Goal: Task Accomplishment & Management: Manage account settings

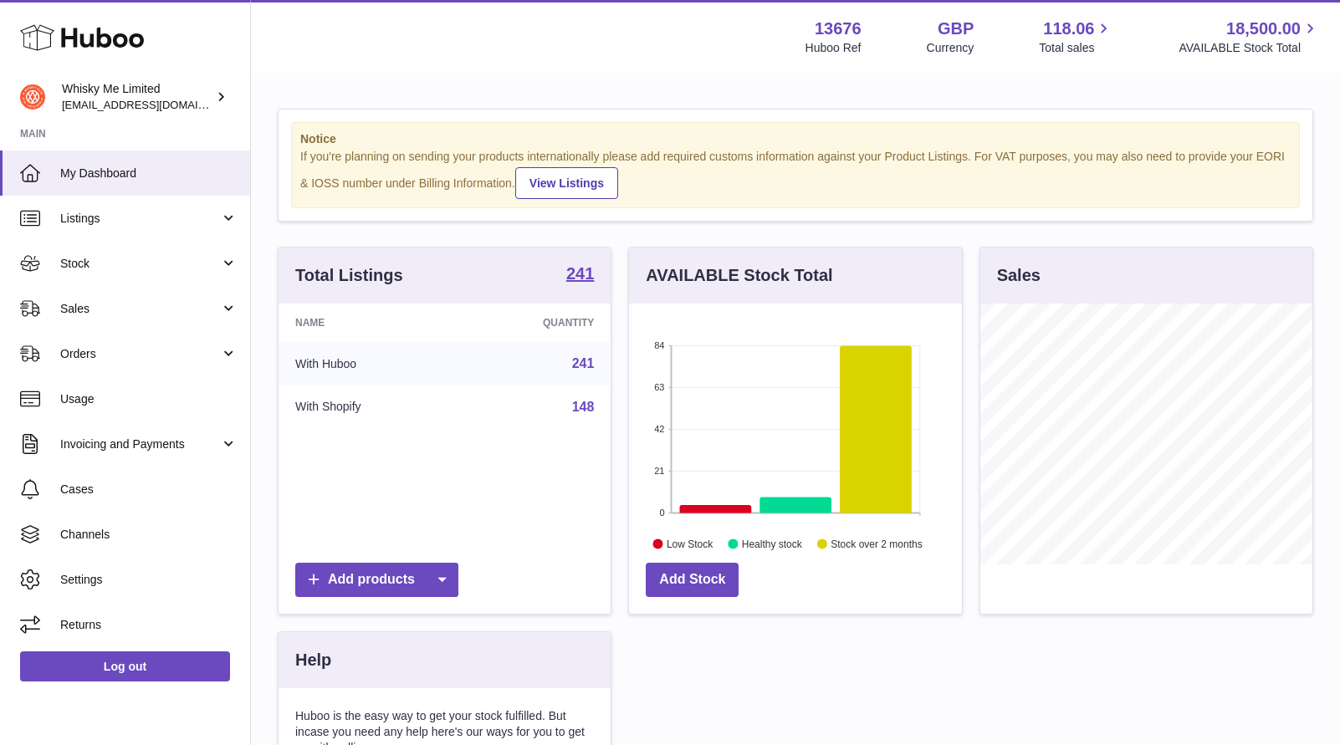
scroll to position [261, 332]
click at [185, 442] on span "Invoicing and Payments" at bounding box center [140, 445] width 160 height 16
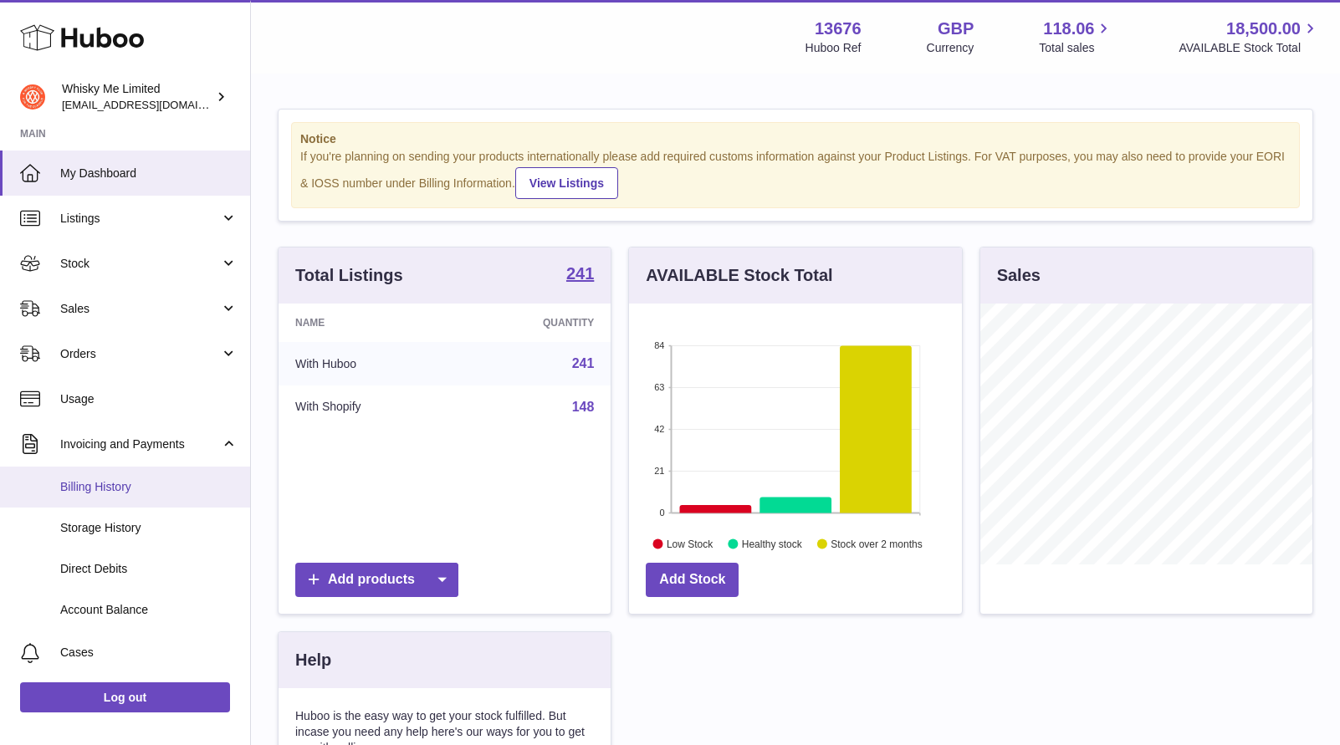
click at [160, 494] on span "Billing History" at bounding box center [148, 487] width 177 height 16
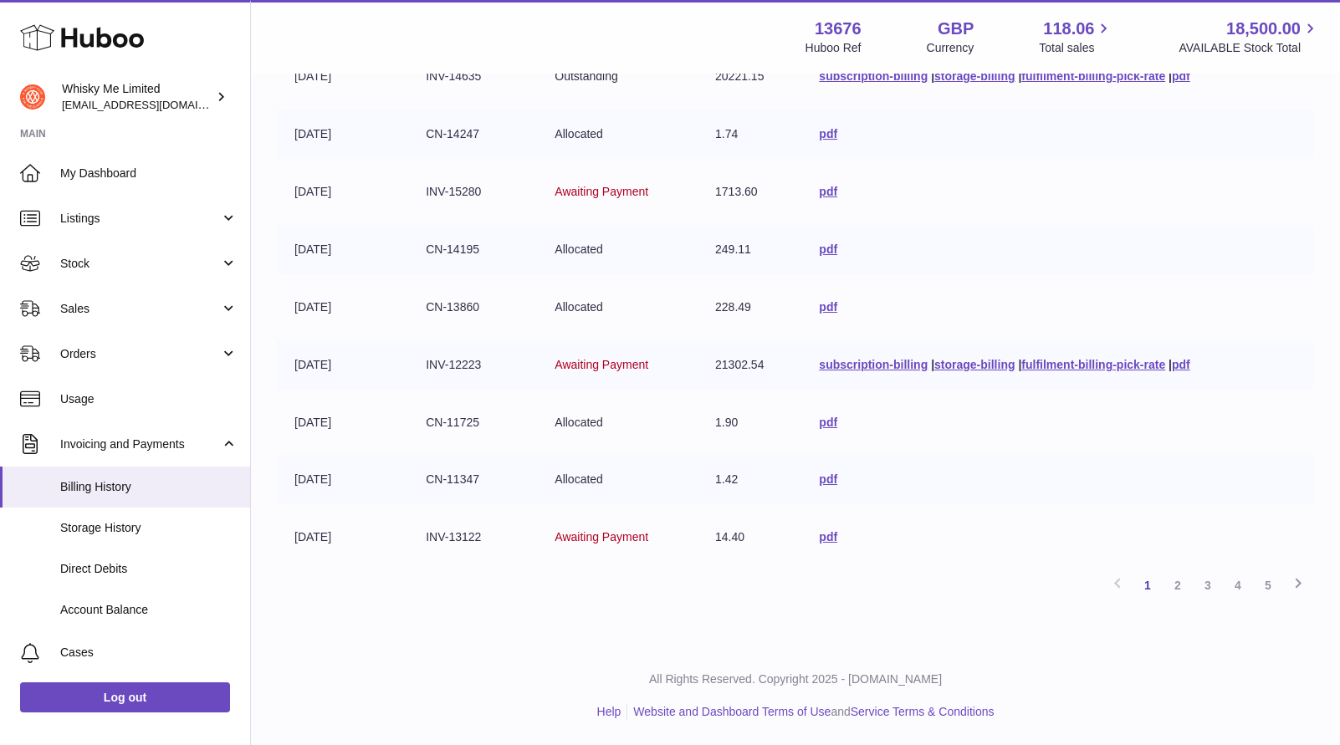
scroll to position [337, 0]
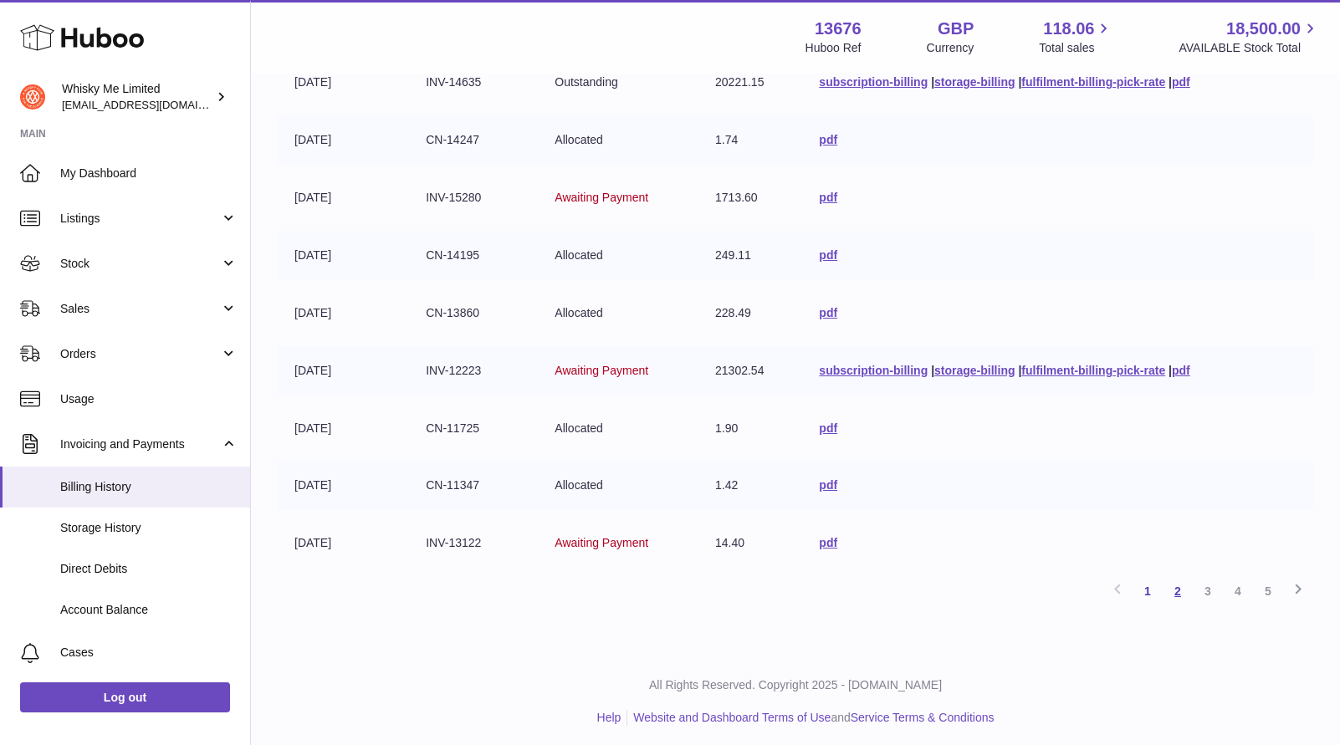
click at [1171, 590] on link "2" at bounding box center [1177, 591] width 30 height 30
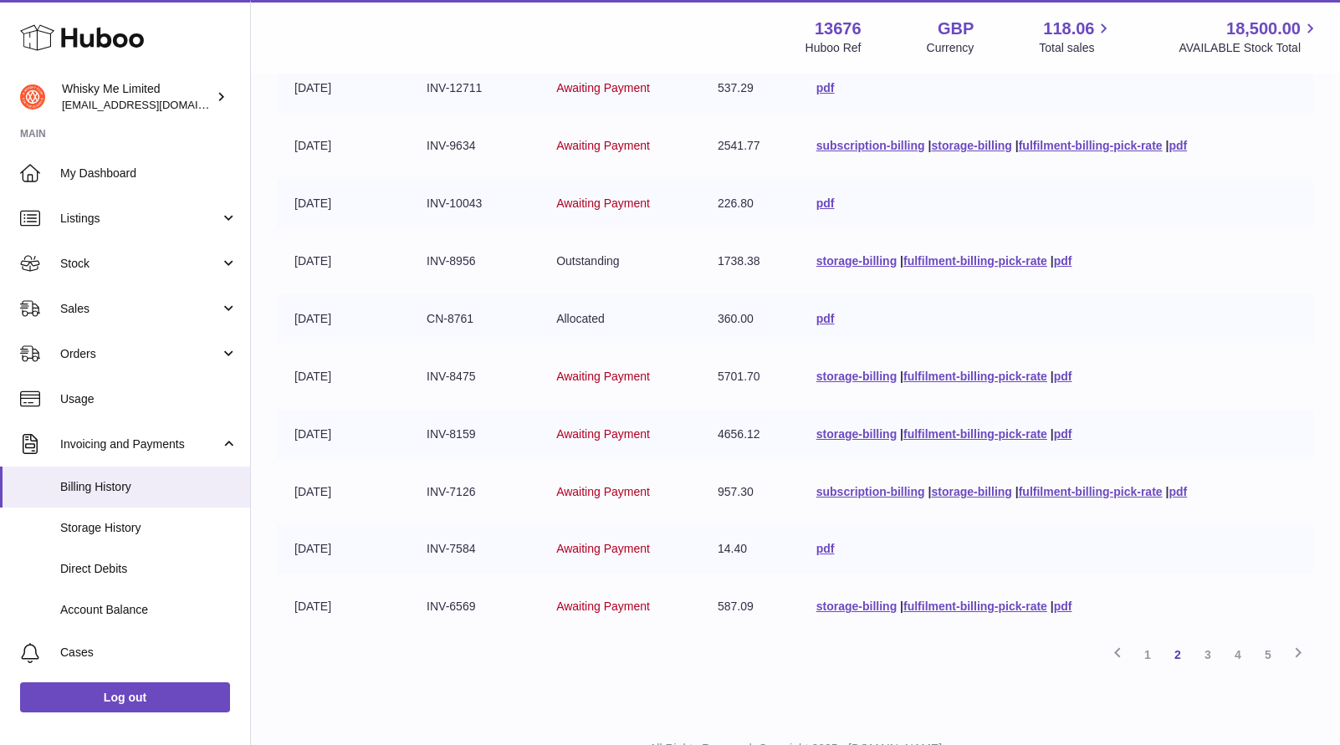
scroll to position [299, 0]
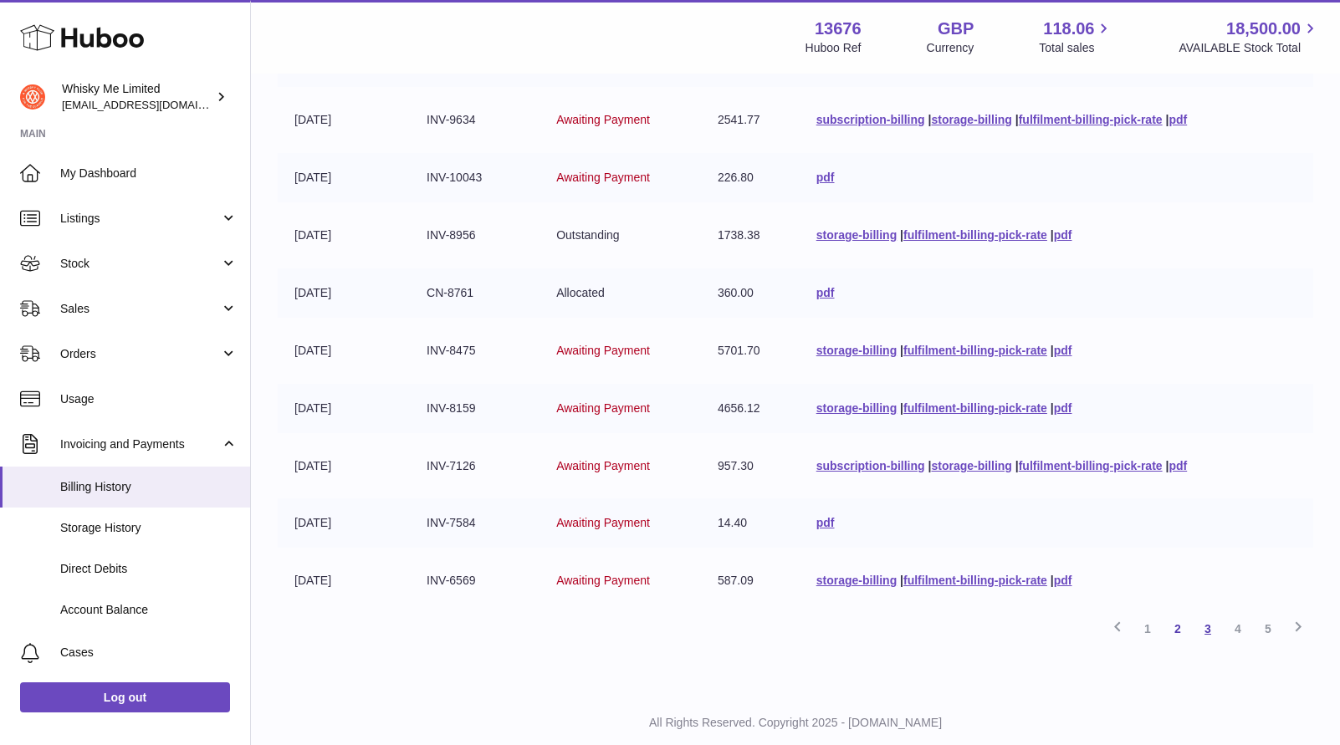
click at [1213, 634] on link "3" at bounding box center [1207, 629] width 30 height 30
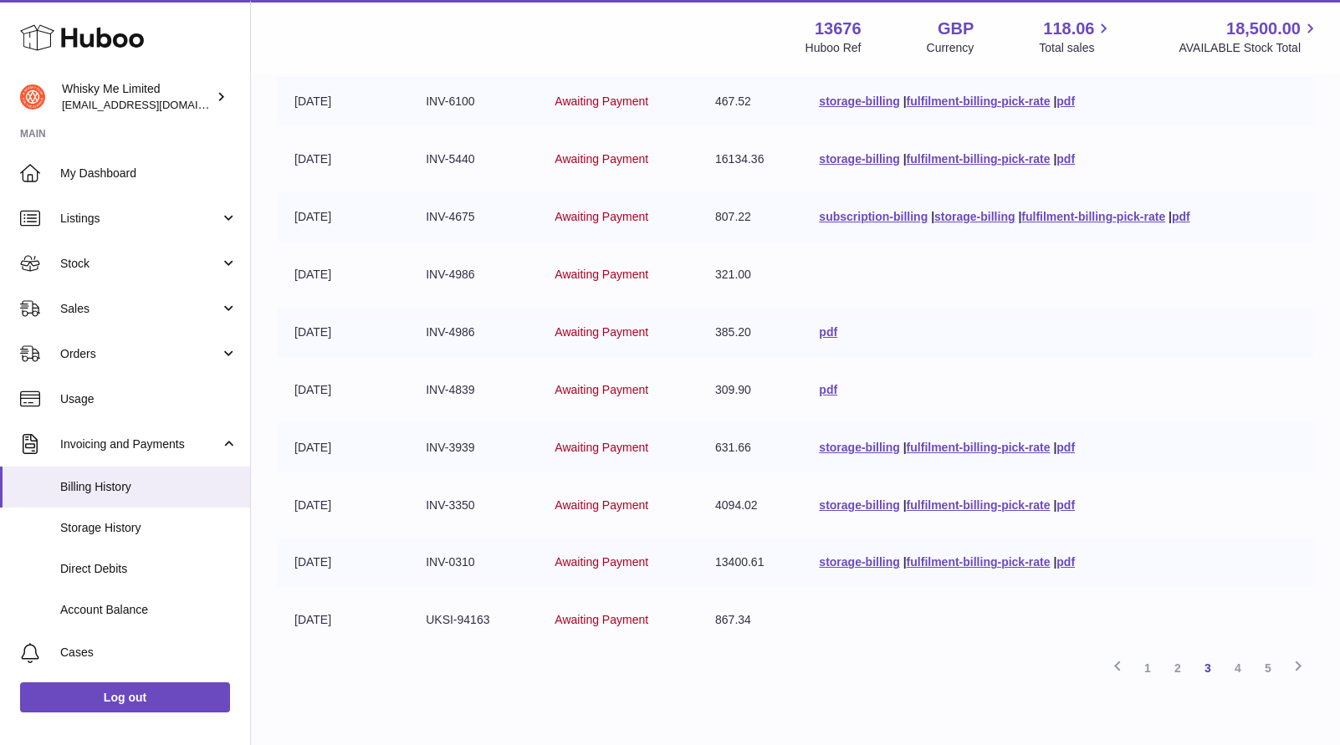
scroll to position [268, 0]
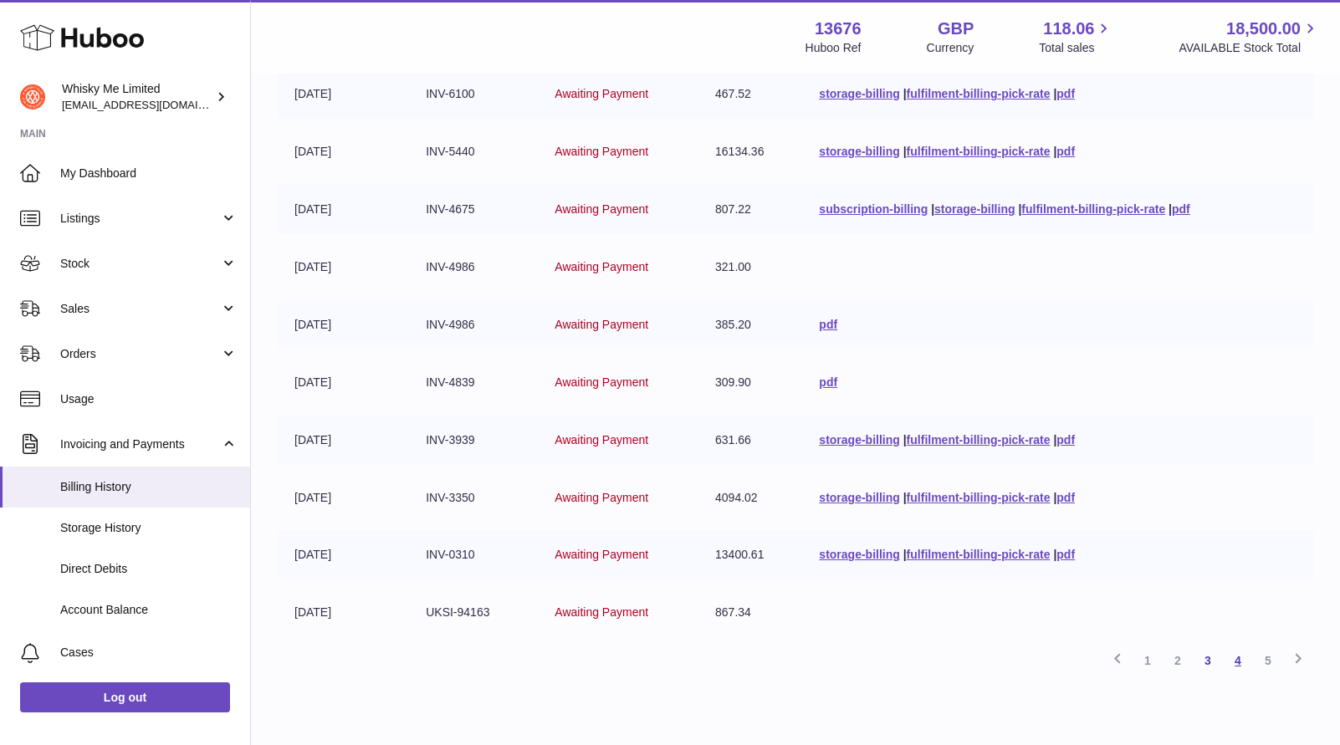
click at [1242, 663] on link "4" at bounding box center [1238, 661] width 30 height 30
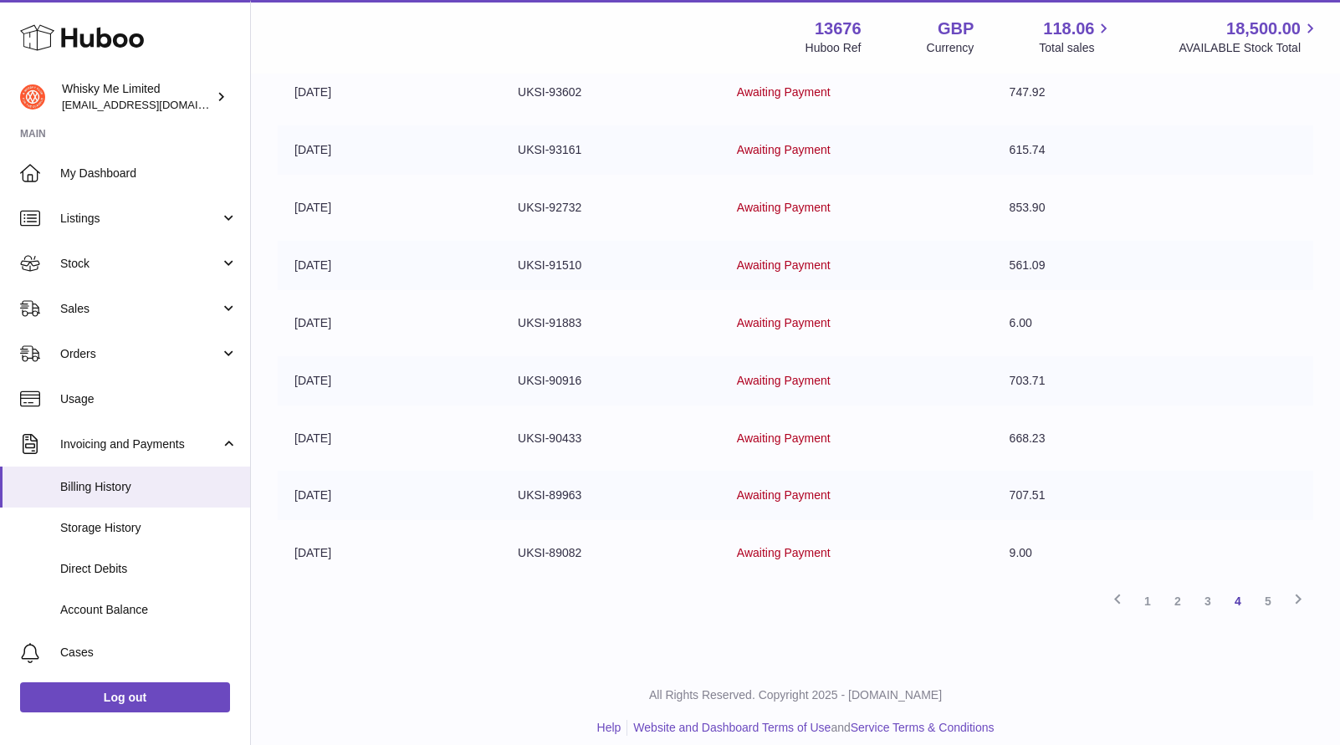
scroll to position [330, 0]
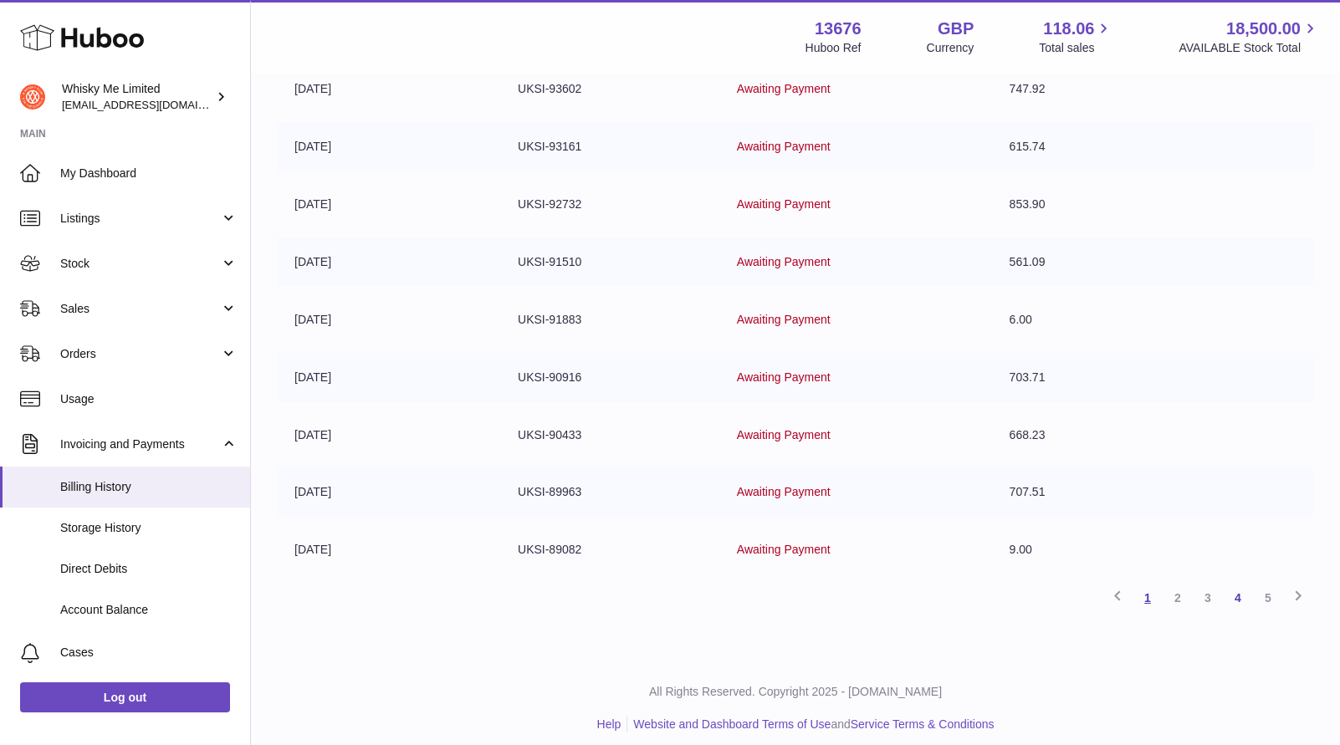
click at [1151, 600] on link "1" at bounding box center [1147, 598] width 30 height 30
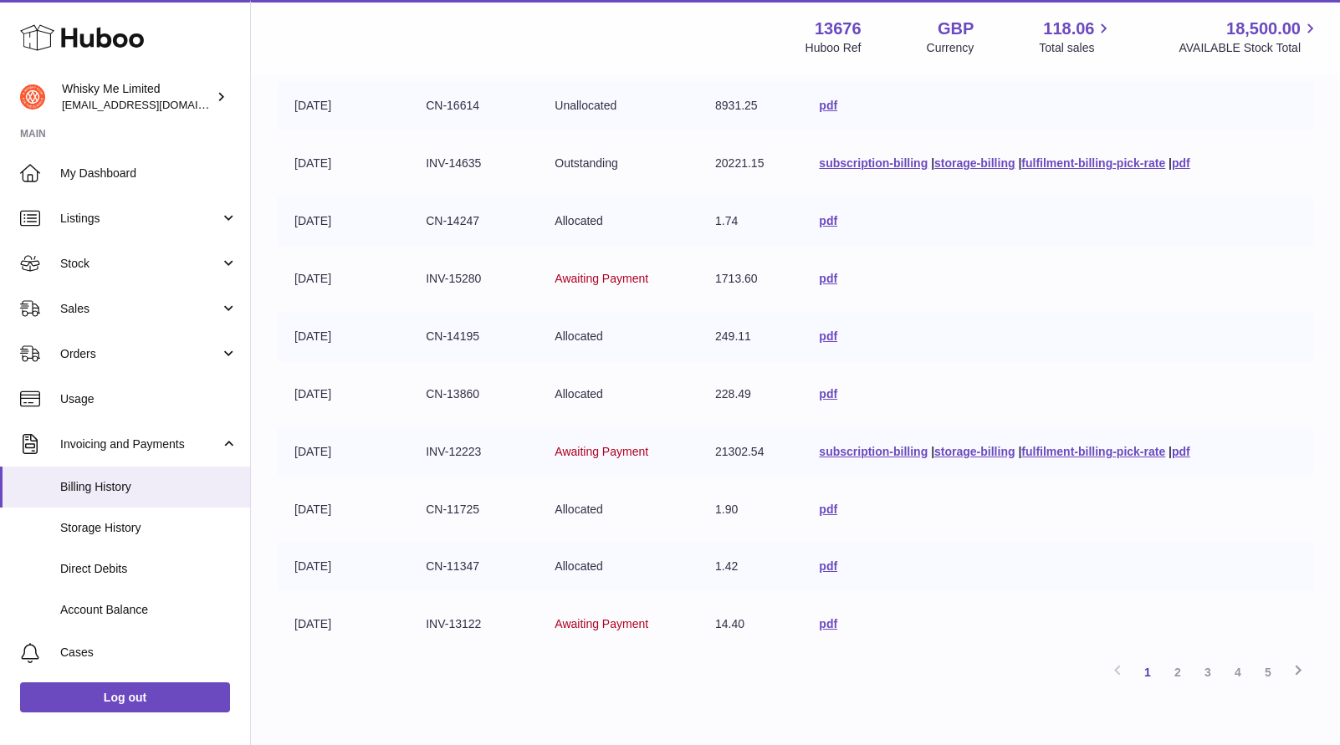
scroll to position [257, 0]
click at [1180, 671] on link "2" at bounding box center [1177, 671] width 30 height 30
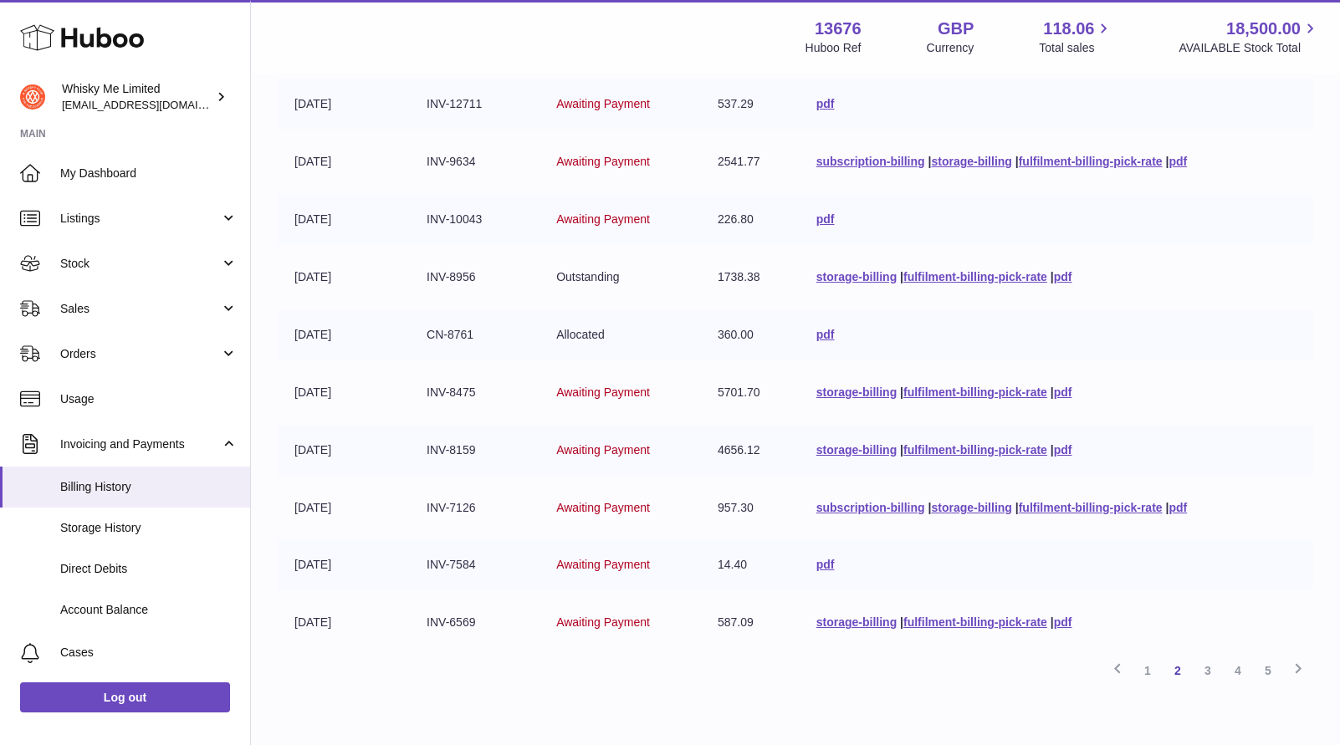
scroll to position [329, 0]
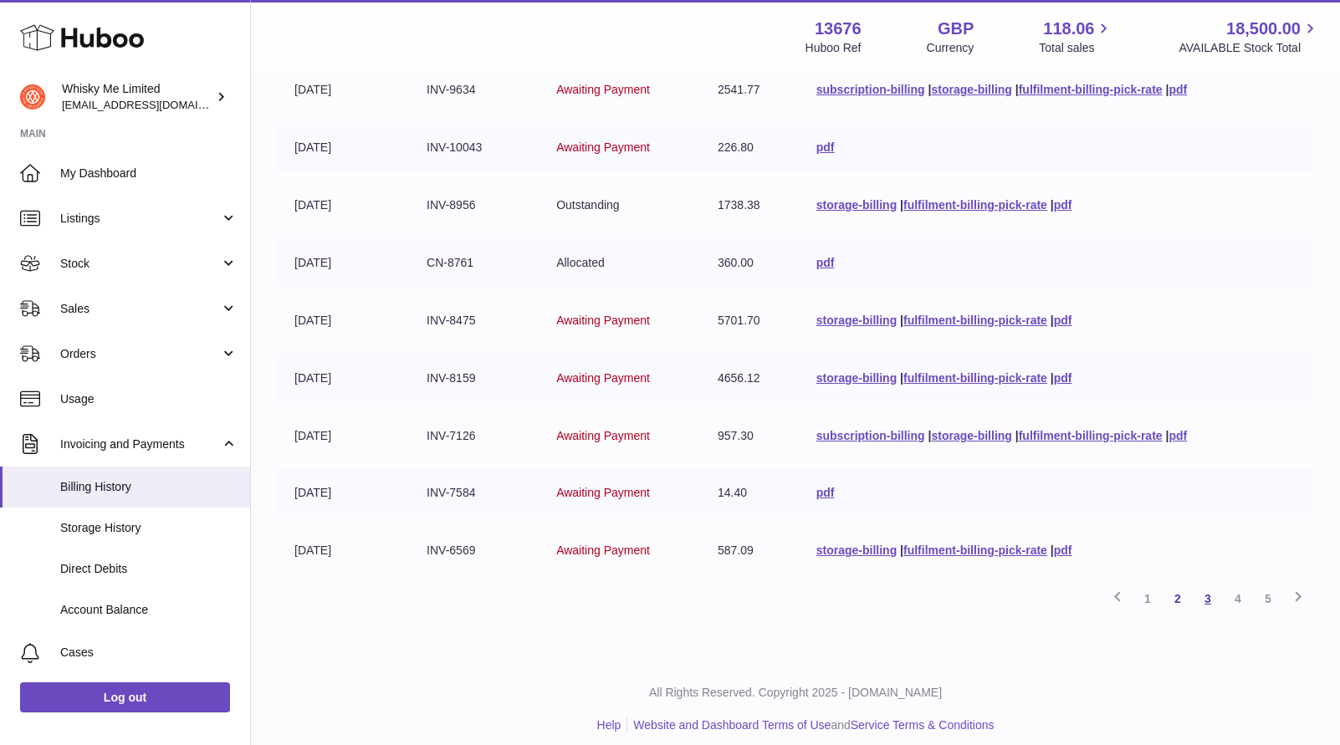
click at [1207, 604] on link "3" at bounding box center [1207, 599] width 30 height 30
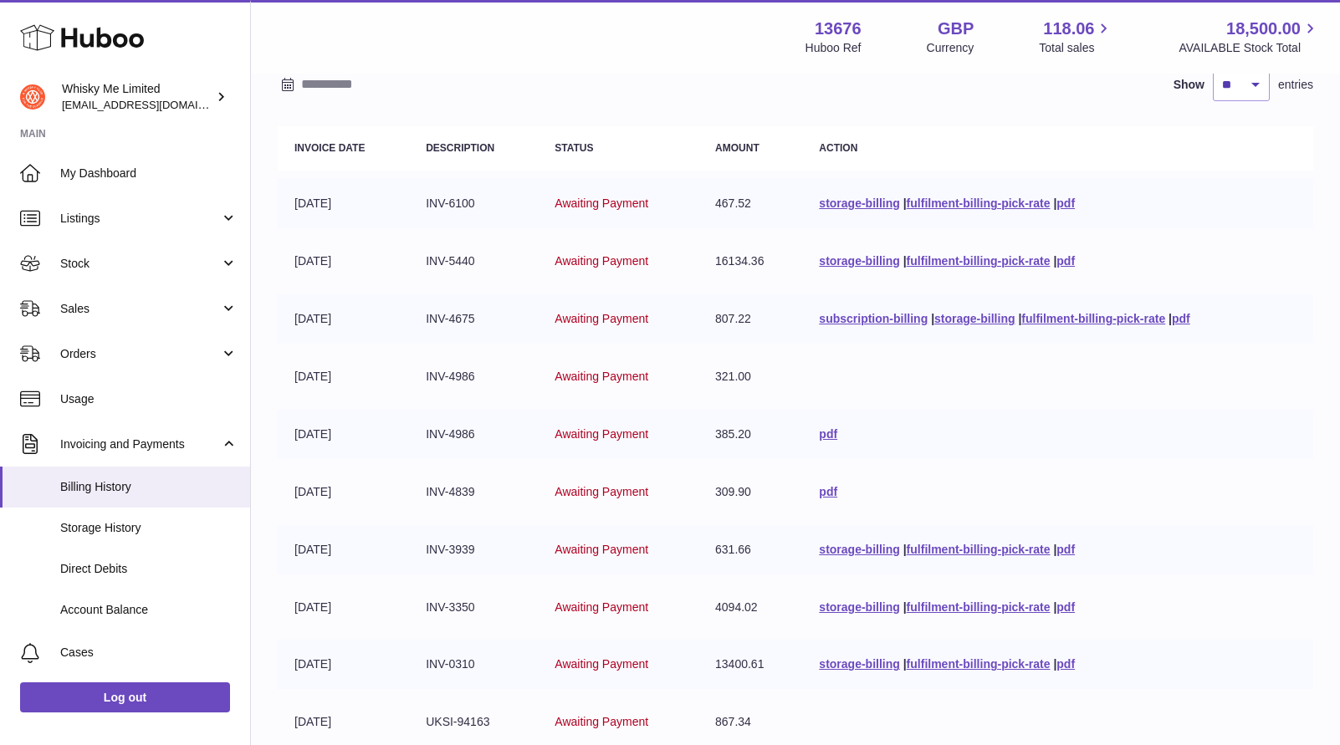
scroll to position [159, 0]
click at [1073, 261] on link "pdf" at bounding box center [1065, 259] width 18 height 13
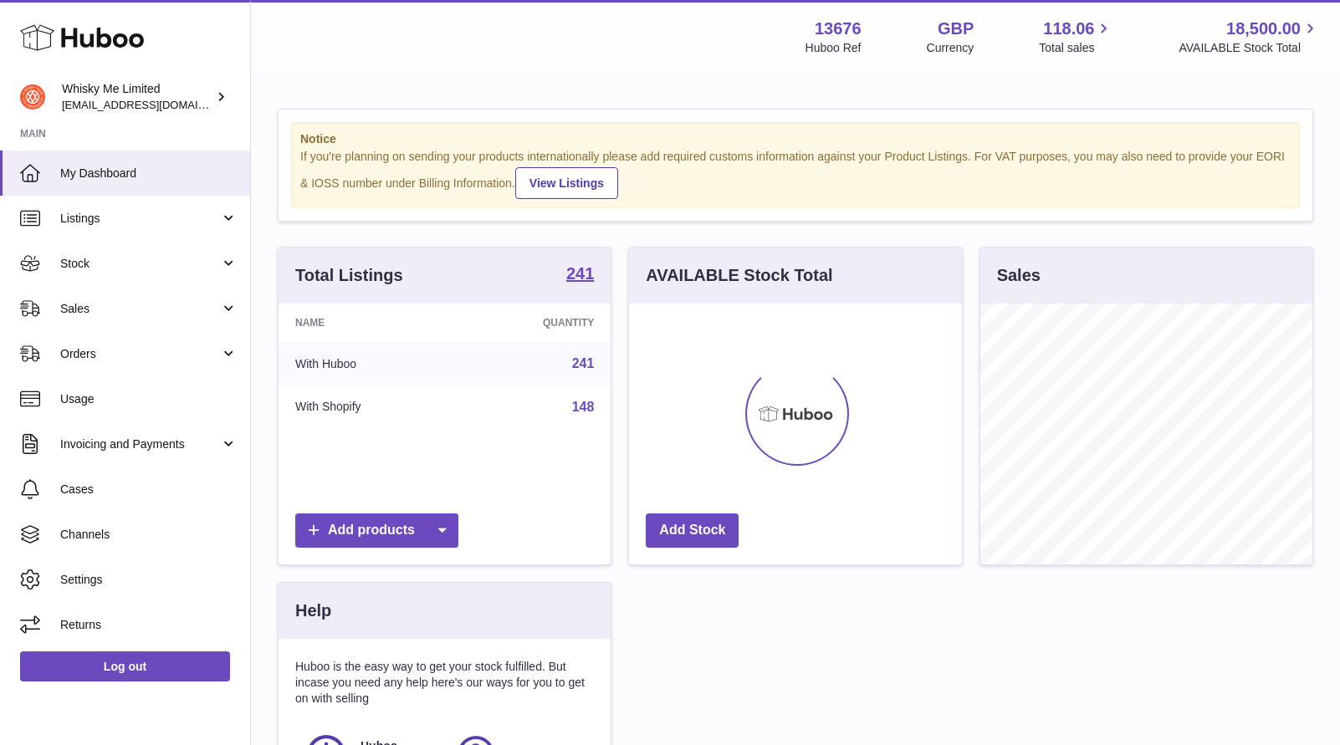
scroll to position [261, 332]
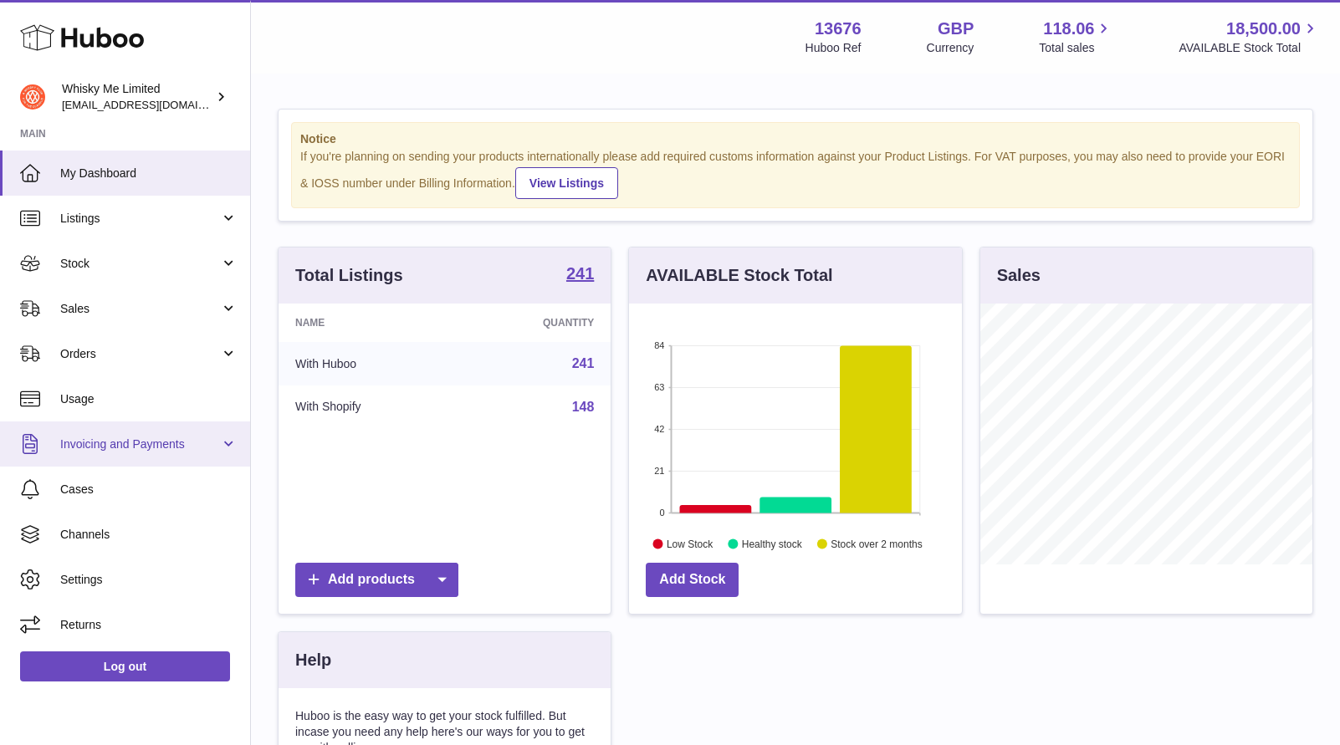
click at [146, 434] on link "Invoicing and Payments" at bounding box center [125, 443] width 250 height 45
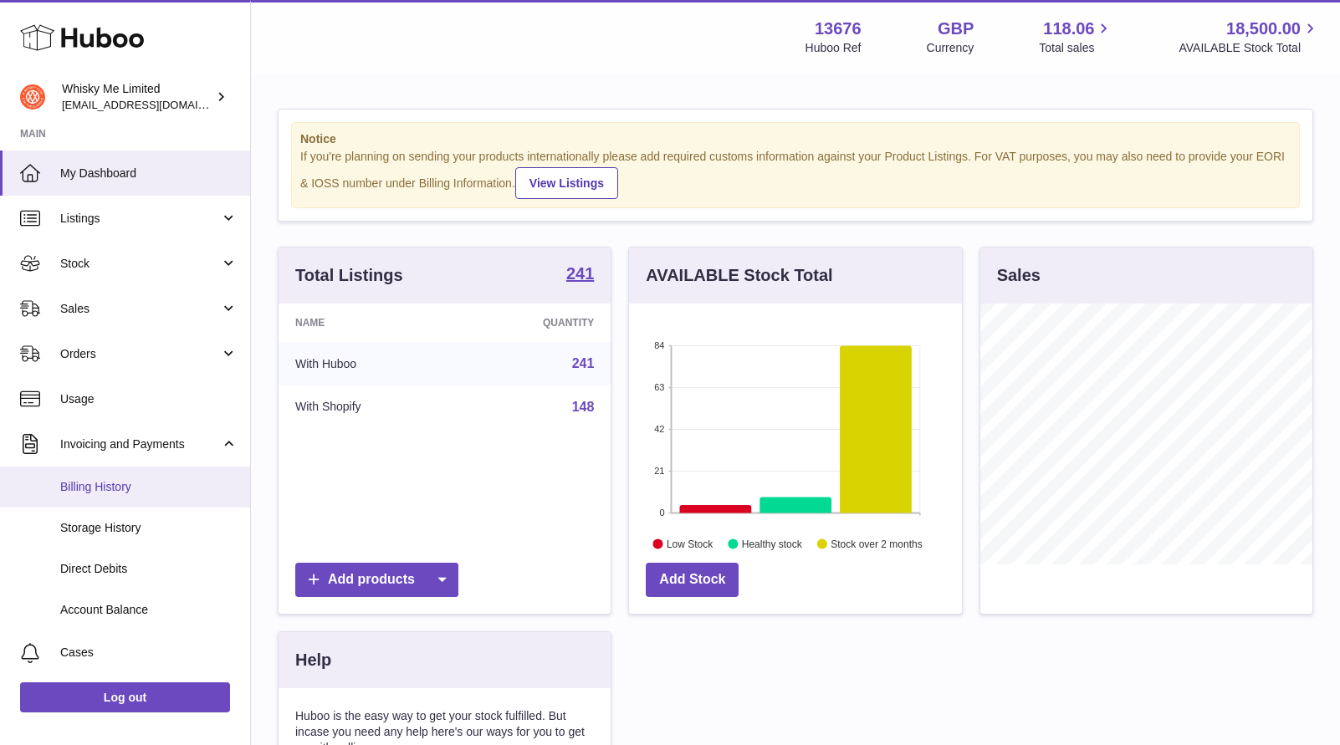
click at [139, 479] on span "Billing History" at bounding box center [148, 487] width 177 height 16
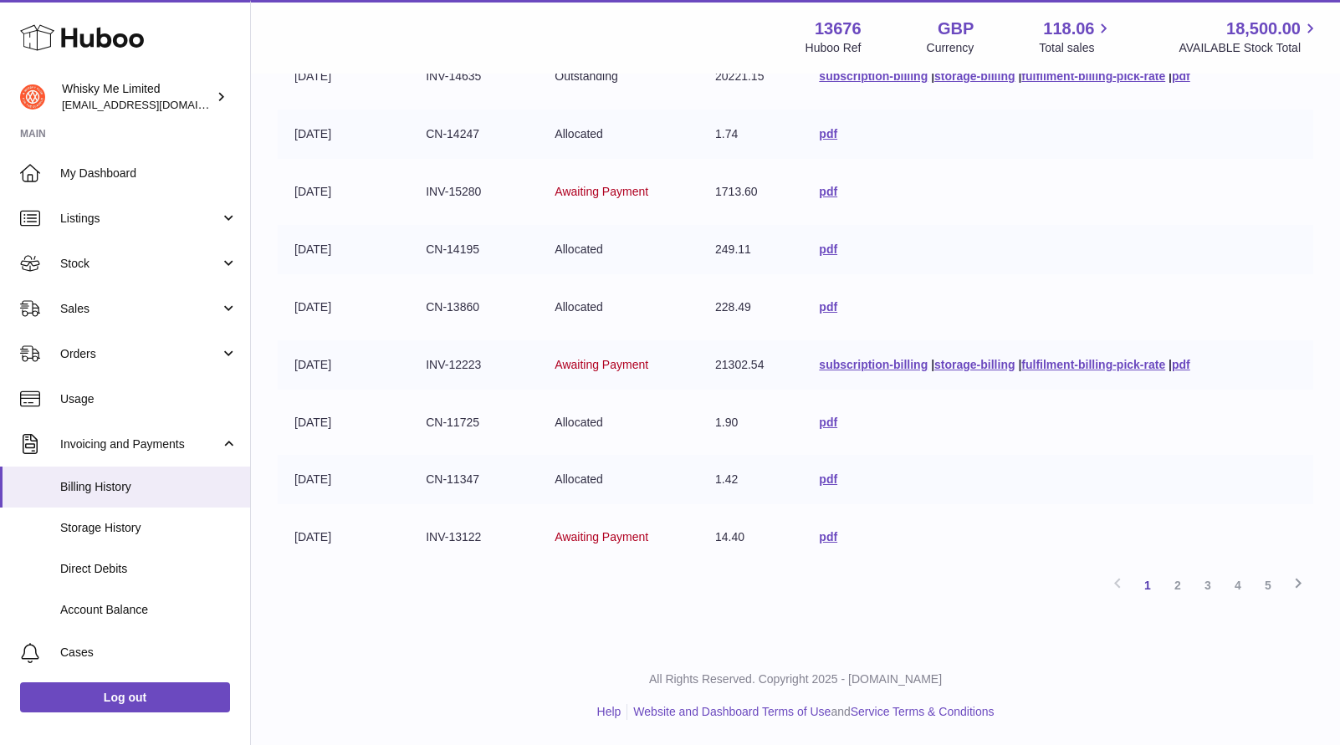
scroll to position [343, 0]
click at [871, 368] on link "subscription-billing" at bounding box center [873, 364] width 109 height 13
click at [1097, 361] on link "fulfilment-billing-pick-rate" at bounding box center [1093, 364] width 144 height 13
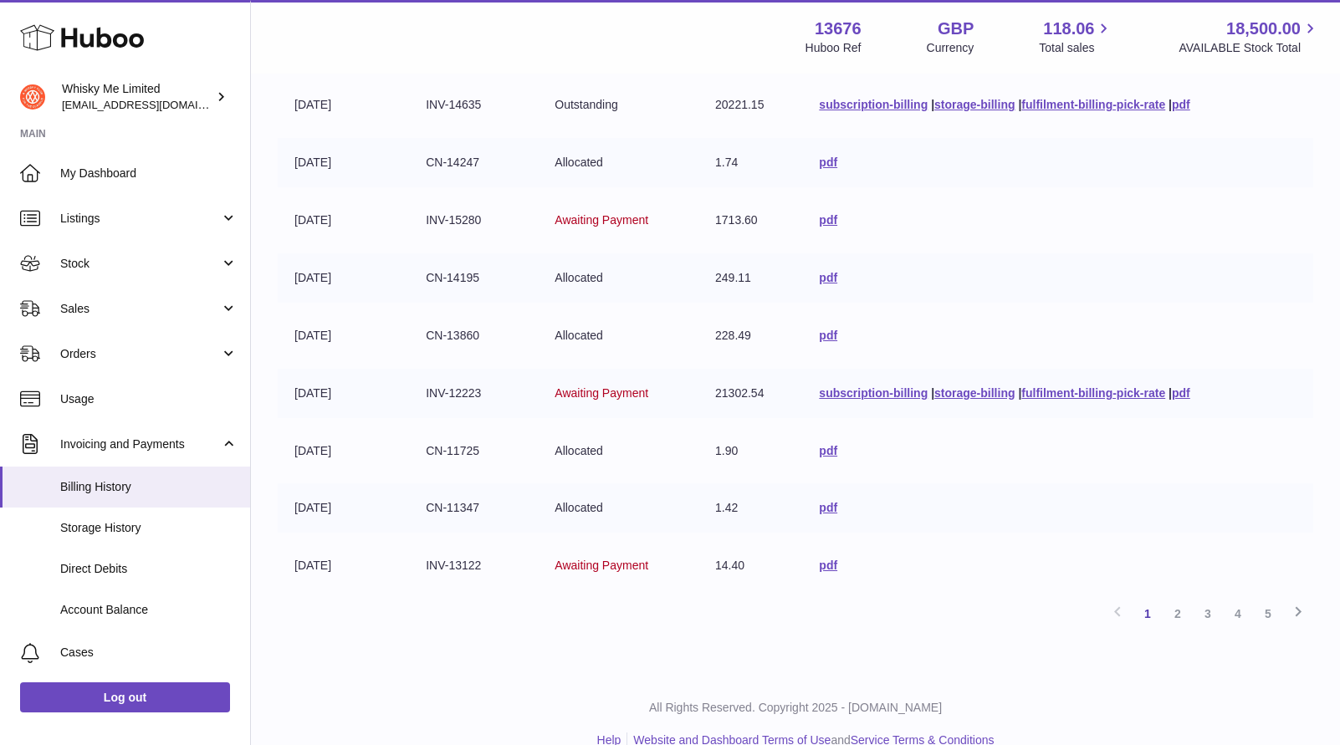
scroll to position [303, 0]
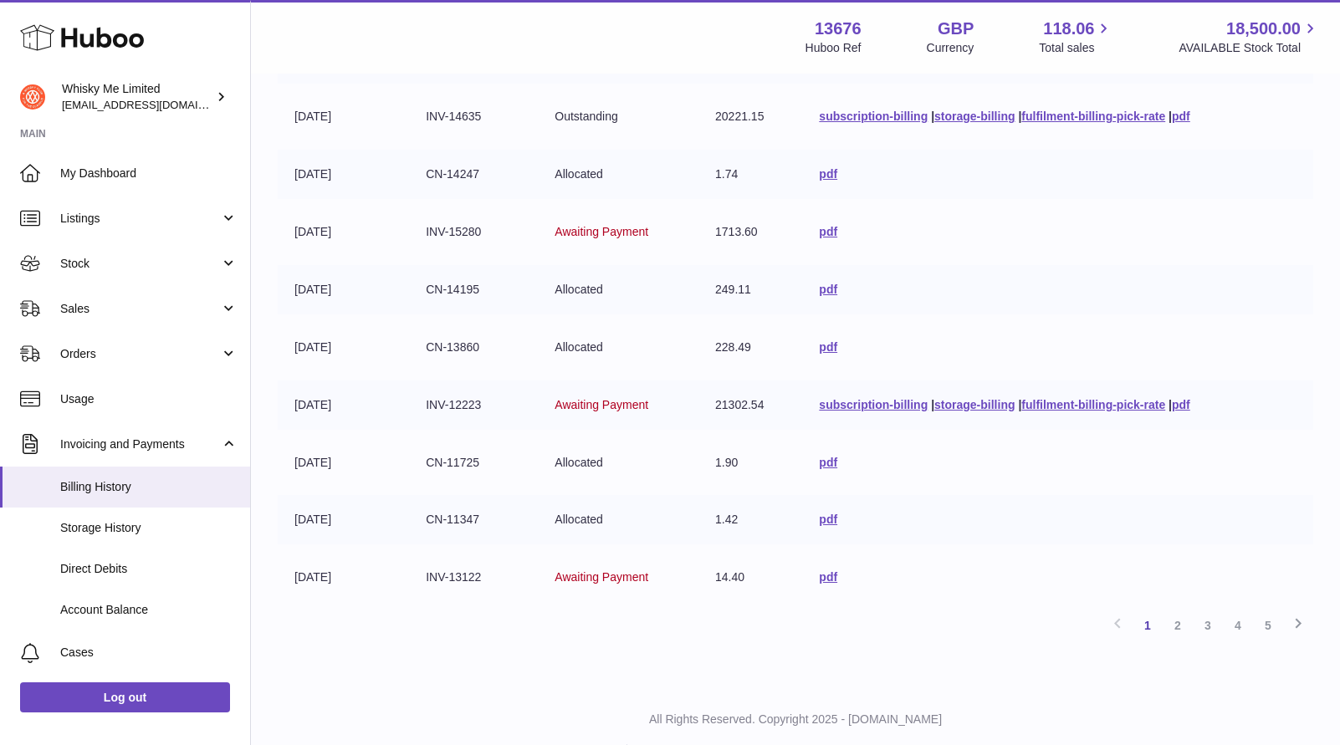
click at [1050, 334] on td "pdf" at bounding box center [1057, 347] width 511 height 49
click at [1045, 398] on link "fulfilment-billing-pick-rate" at bounding box center [1093, 404] width 144 height 13
click at [752, 404] on td "21302.54" at bounding box center [750, 404] width 104 height 49
click at [728, 457] on td "1.90" at bounding box center [750, 462] width 104 height 49
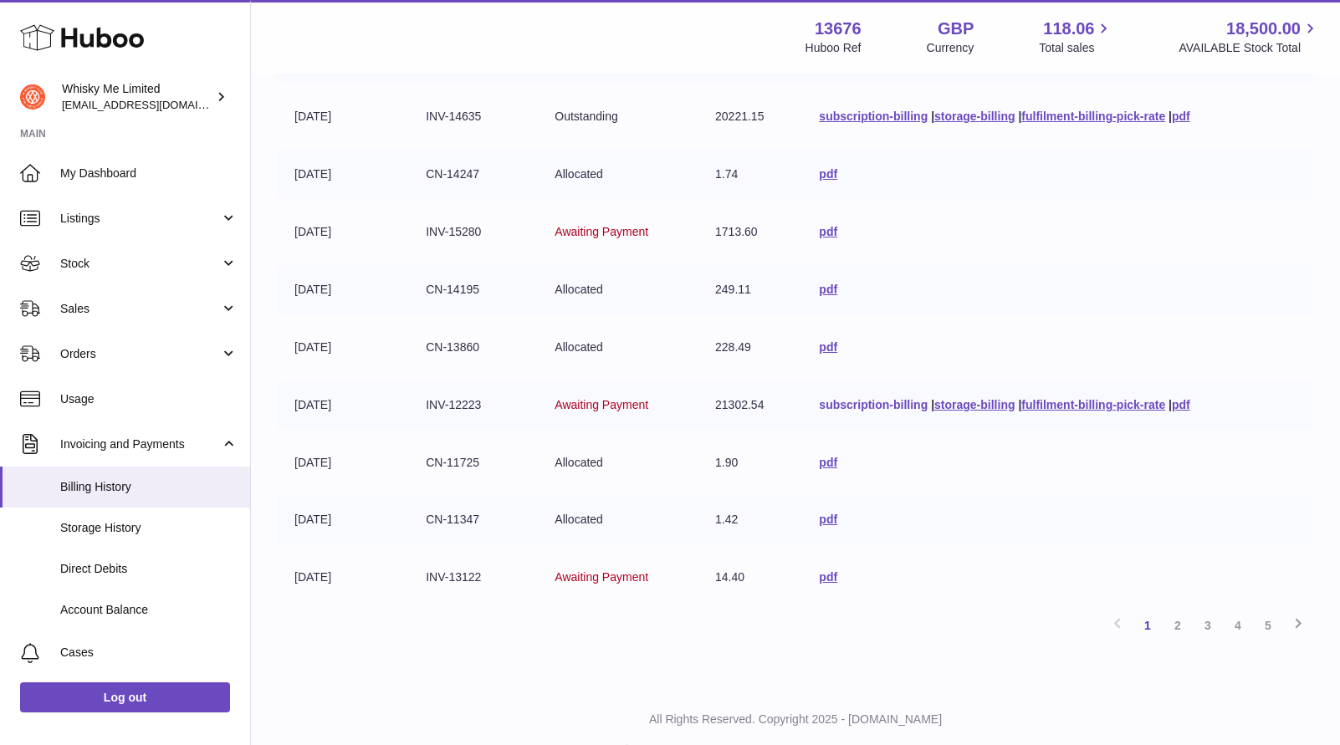
click at [908, 406] on link "subscription-billing" at bounding box center [873, 404] width 109 height 13
click at [1181, 403] on link "pdf" at bounding box center [1181, 404] width 18 height 13
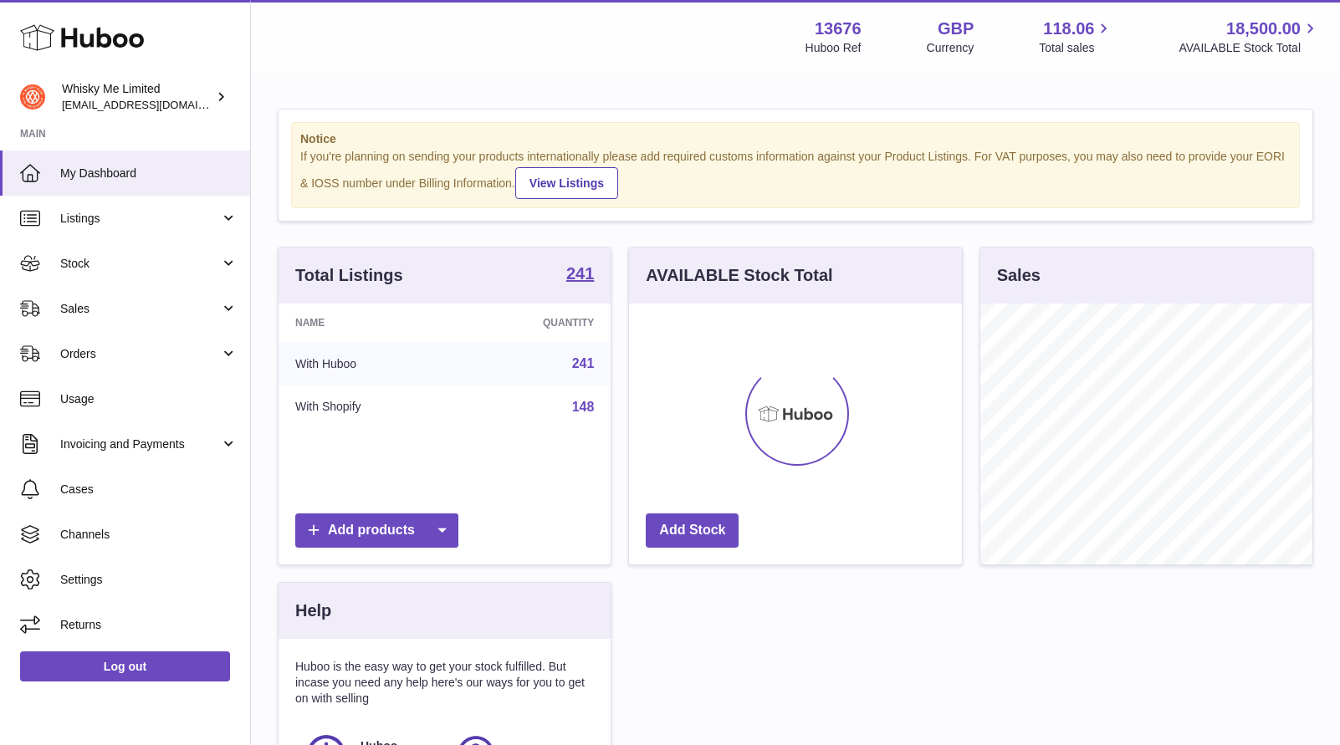
scroll to position [261, 332]
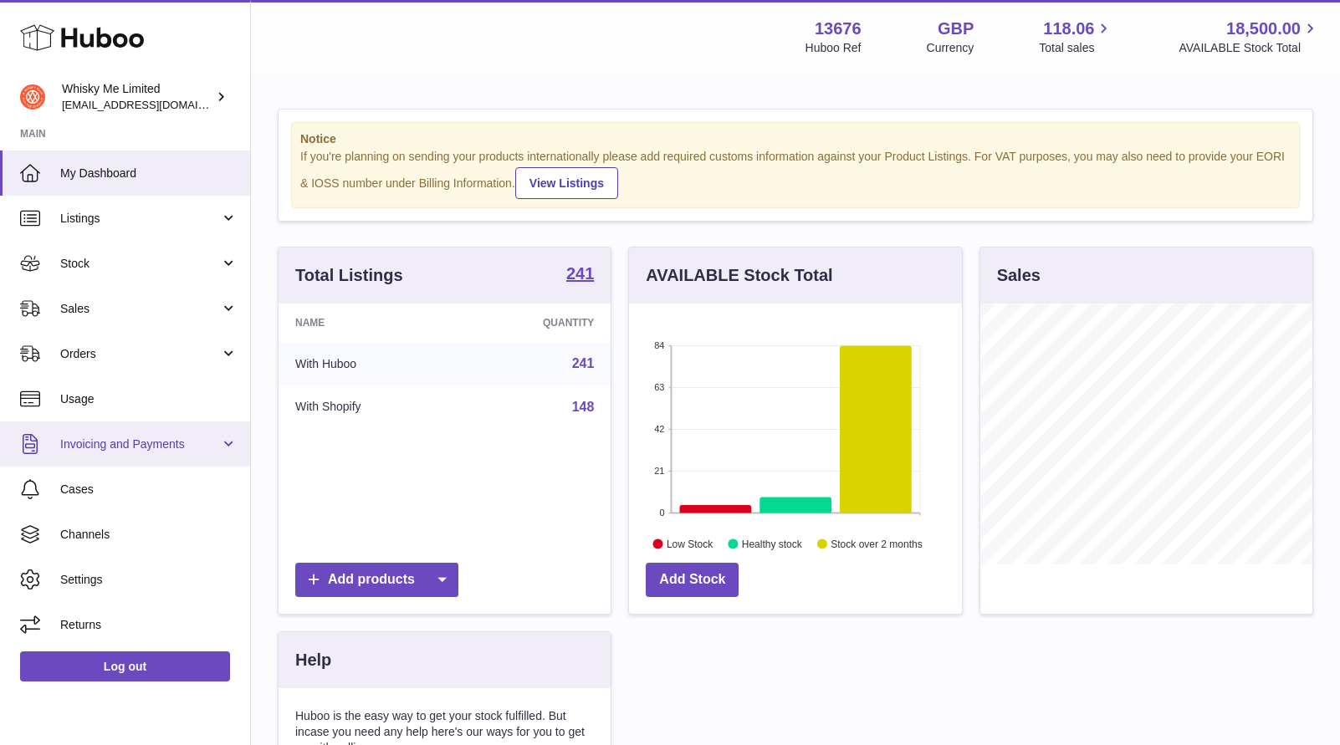
click at [118, 432] on link "Invoicing and Payments" at bounding box center [125, 443] width 250 height 45
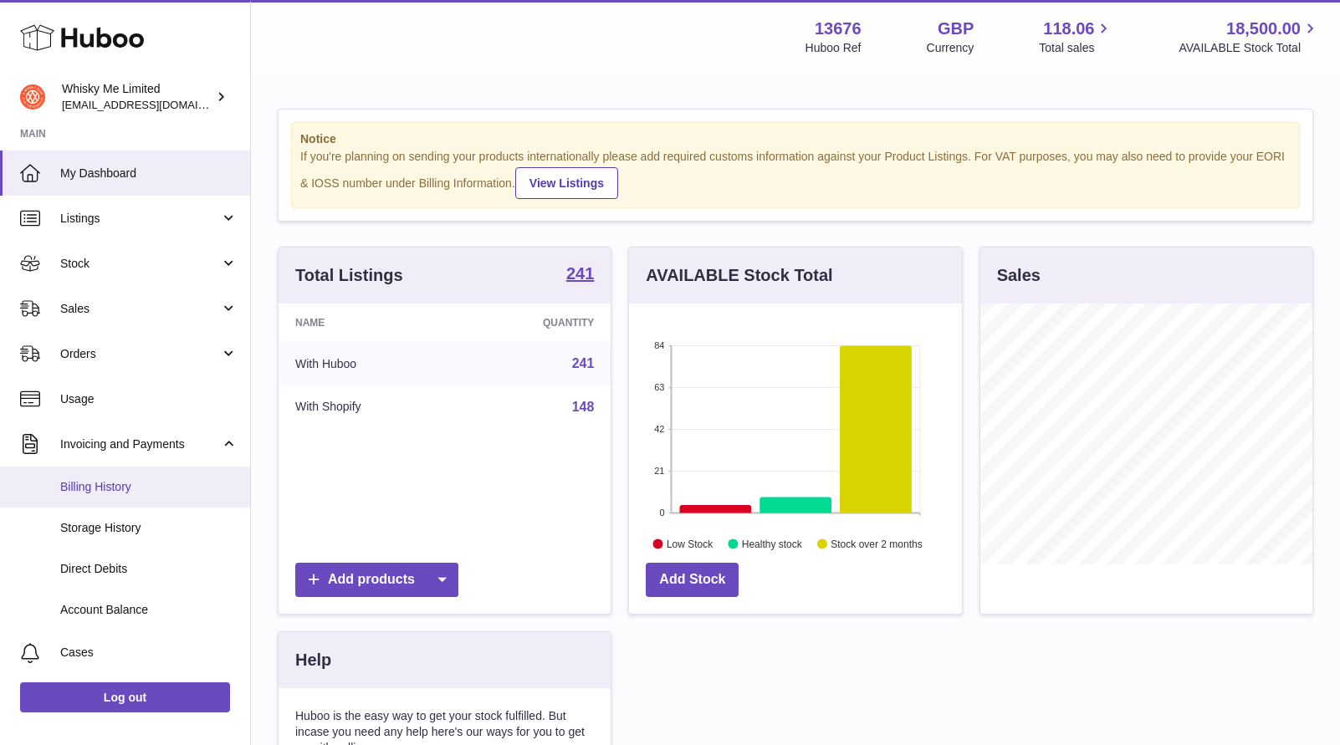
click at [117, 479] on span "Billing History" at bounding box center [148, 487] width 177 height 16
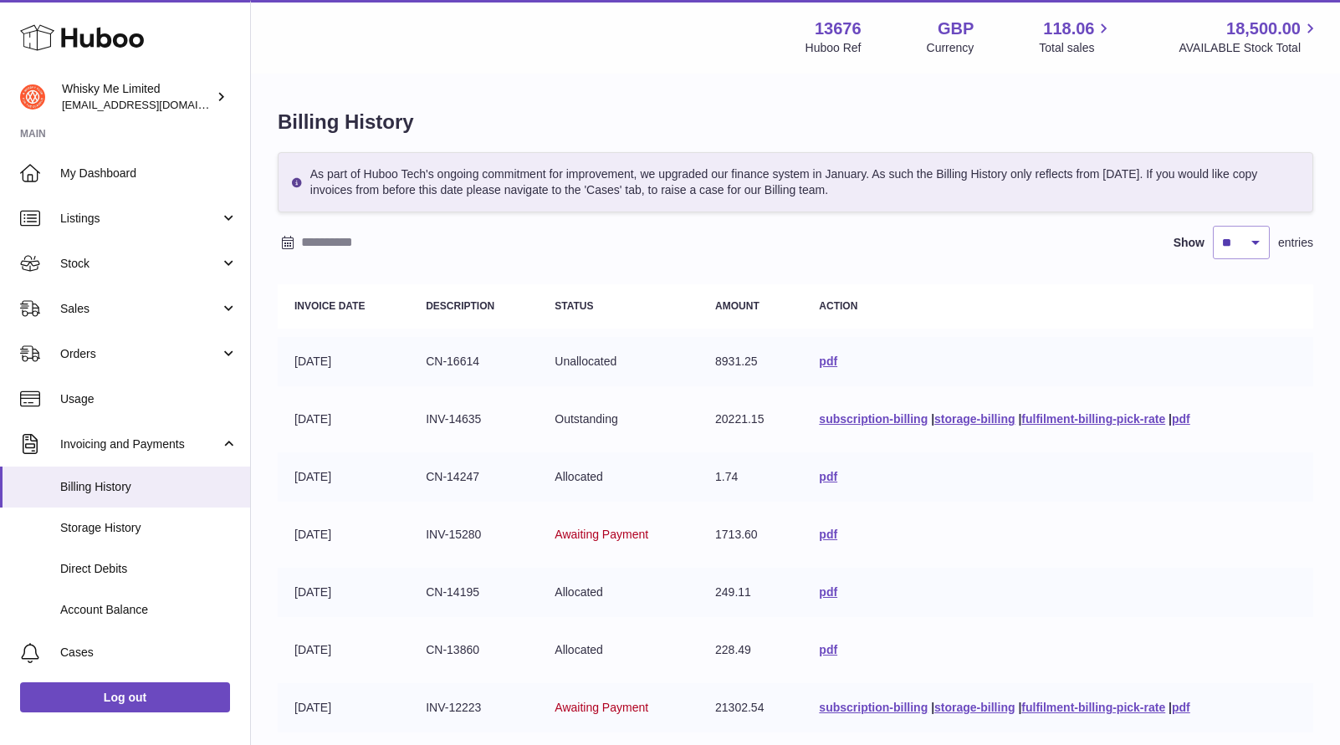
scroll to position [343, 0]
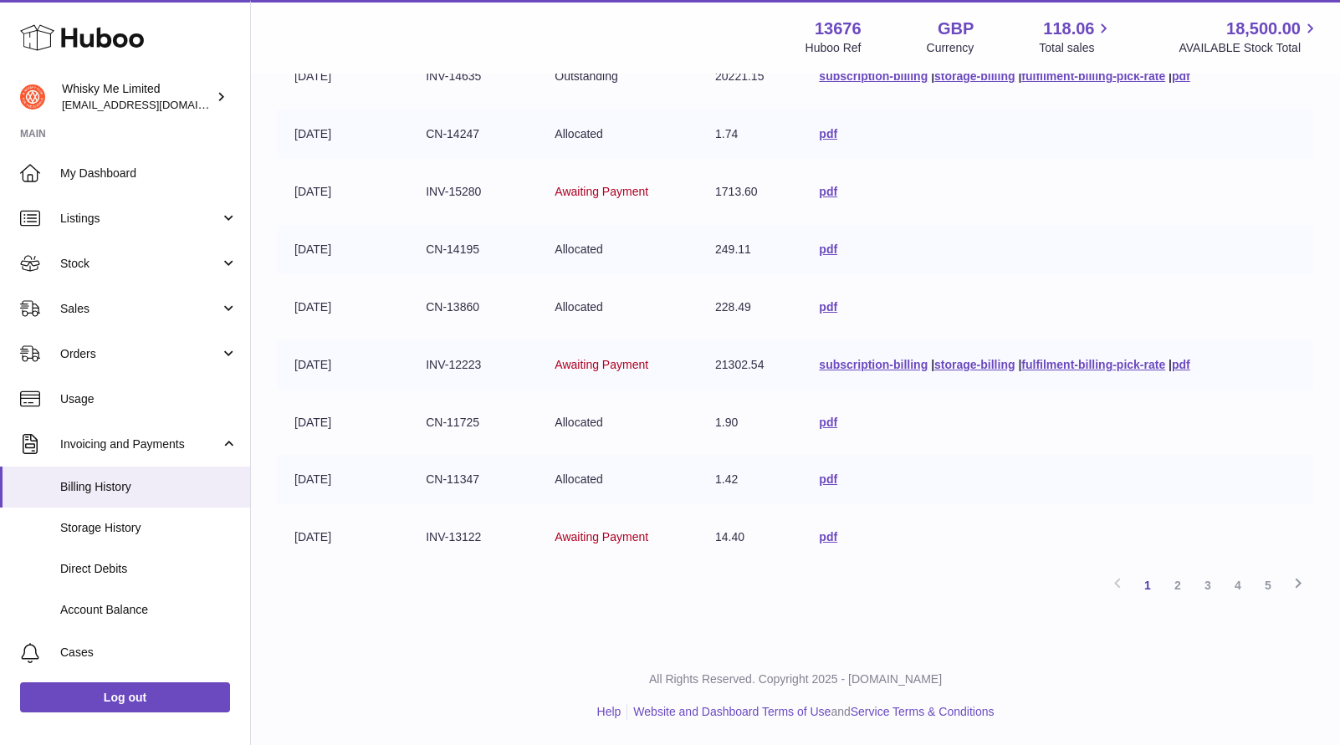
click at [1193, 368] on td "subscription-billing | storage-billing | fulfilment-billing-pick-rate | pdf" at bounding box center [1057, 364] width 511 height 49
click at [1189, 368] on link "pdf" at bounding box center [1181, 364] width 18 height 13
click at [1076, 368] on link "fulfilment-billing-pick-rate" at bounding box center [1093, 364] width 144 height 13
drag, startPoint x: 424, startPoint y: 366, endPoint x: 487, endPoint y: 366, distance: 62.7
click at [487, 366] on td "INV-12223" at bounding box center [473, 364] width 129 height 49
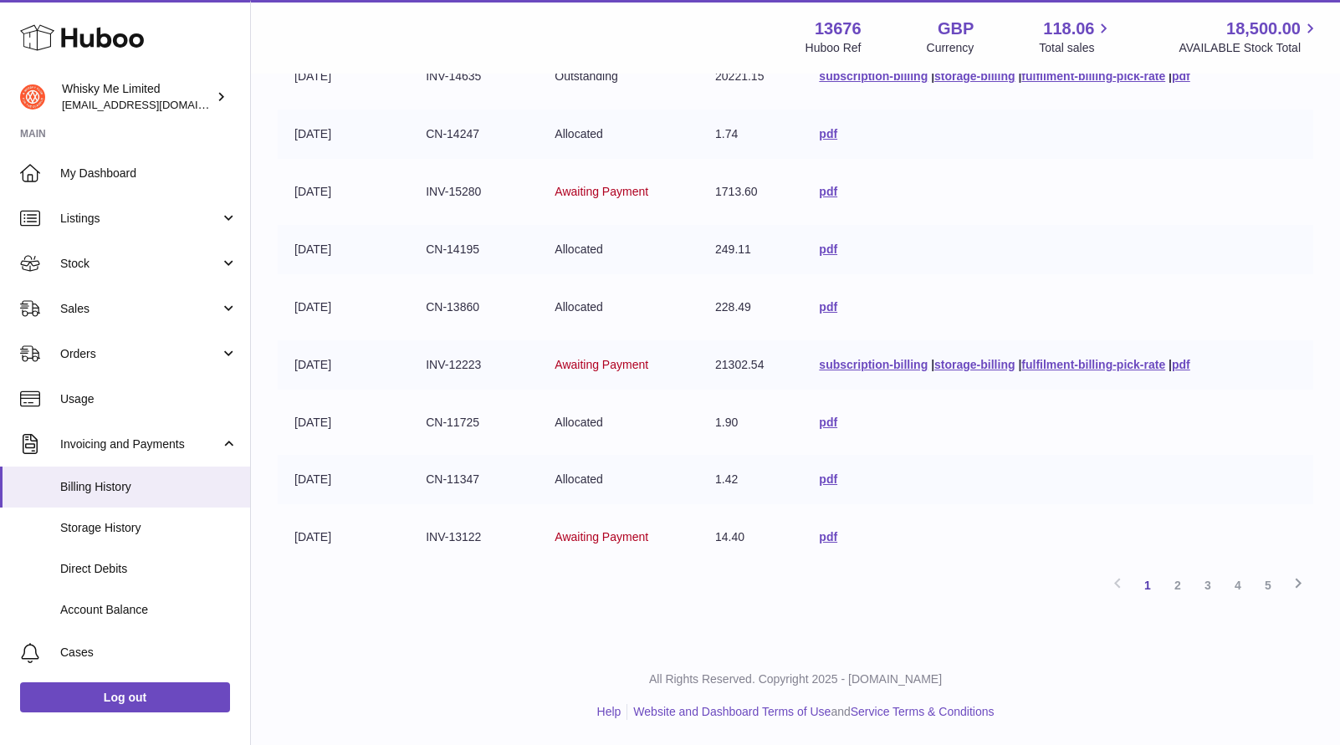
copy td "INV-12223"
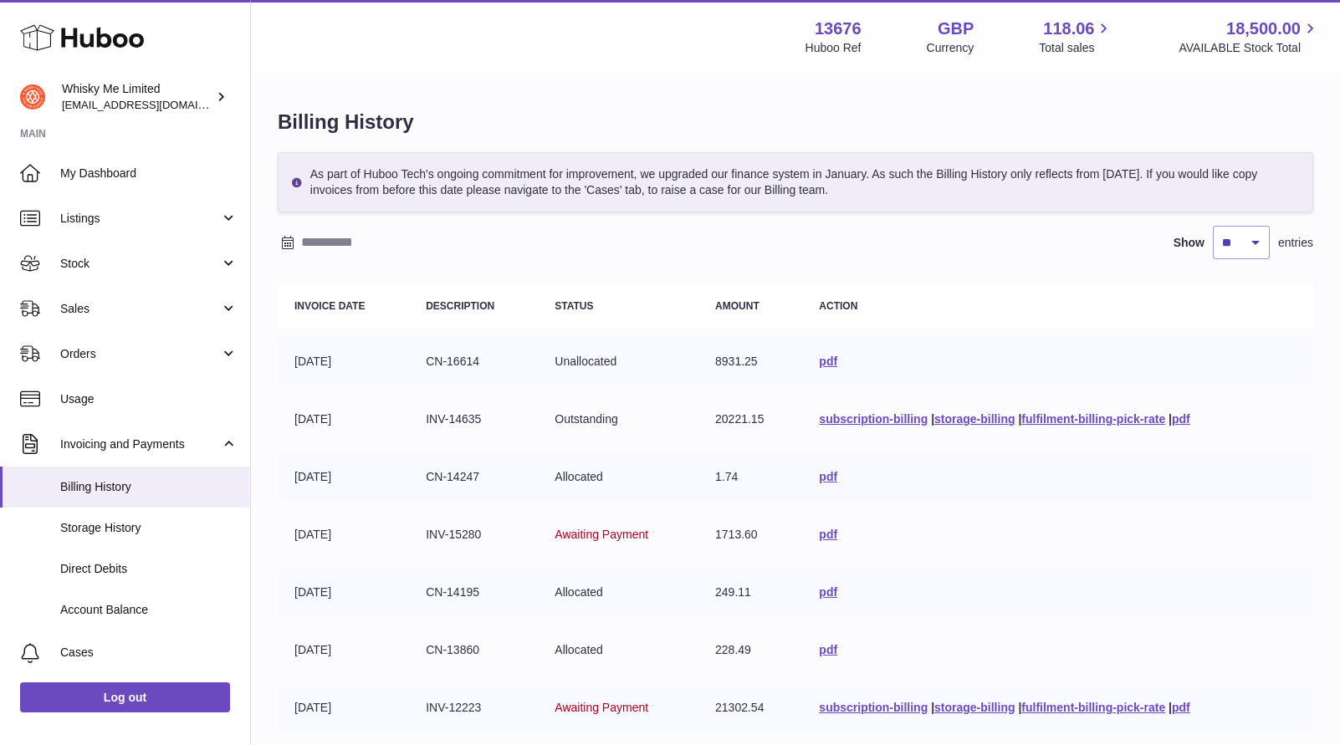
click at [825, 370] on td "pdf" at bounding box center [1057, 361] width 511 height 49
click at [825, 365] on link "pdf" at bounding box center [828, 361] width 18 height 13
click at [819, 363] on link "pdf" at bounding box center [828, 361] width 18 height 13
click at [1190, 421] on link "pdf" at bounding box center [1181, 418] width 18 height 13
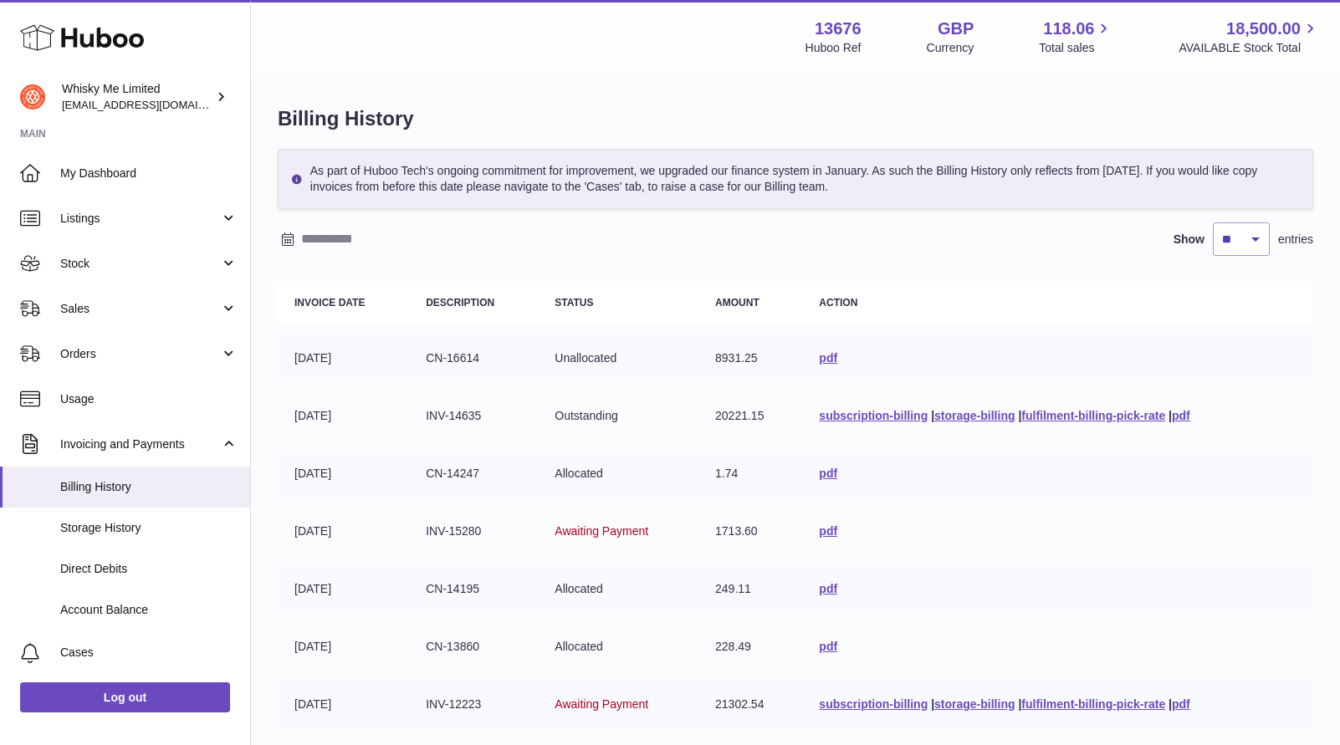
drag, startPoint x: 485, startPoint y: 411, endPoint x: 396, endPoint y: 411, distance: 88.6
click at [396, 411] on tr "[DATE] INV-14635 Outstanding 20221.15 subscription-billing | storage-billing | …" at bounding box center [795, 415] width 1035 height 49
copy tr "INV-14635"
click at [1105, 413] on link "fulfilment-billing-pick-rate" at bounding box center [1093, 415] width 144 height 13
